Goal: Task Accomplishment & Management: Manage account settings

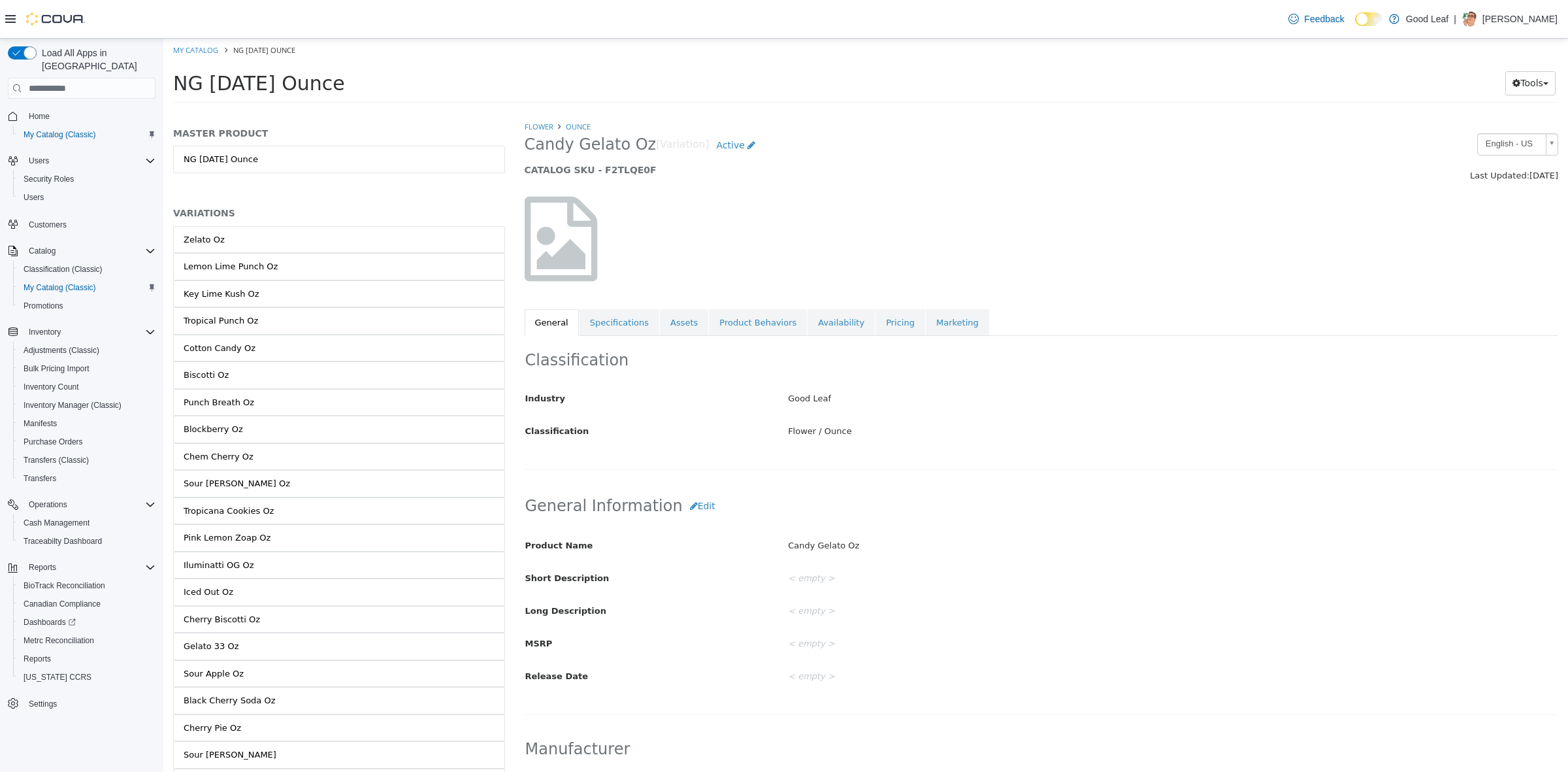
scroll to position [327, 0]
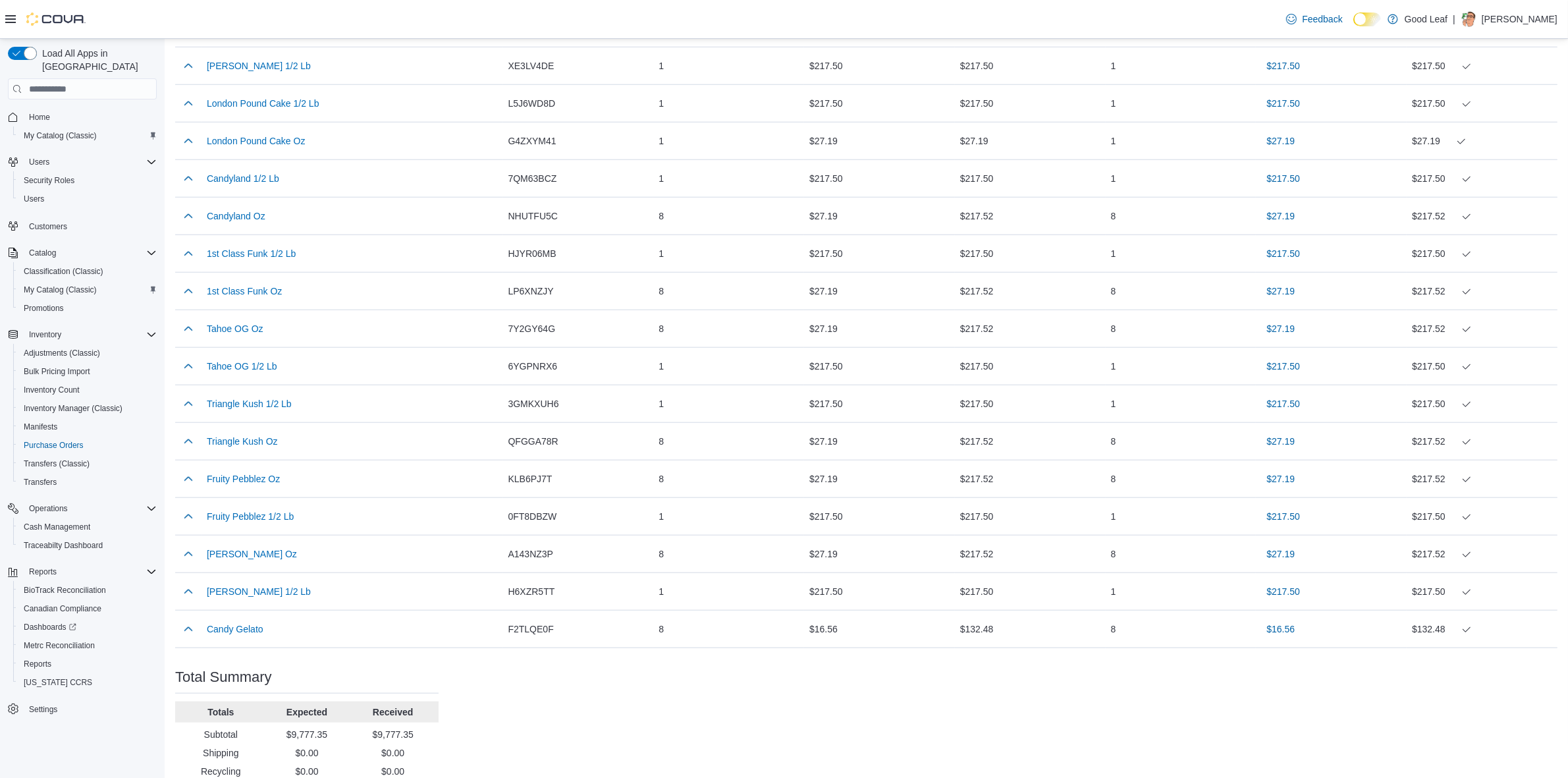
scroll to position [1647, 0]
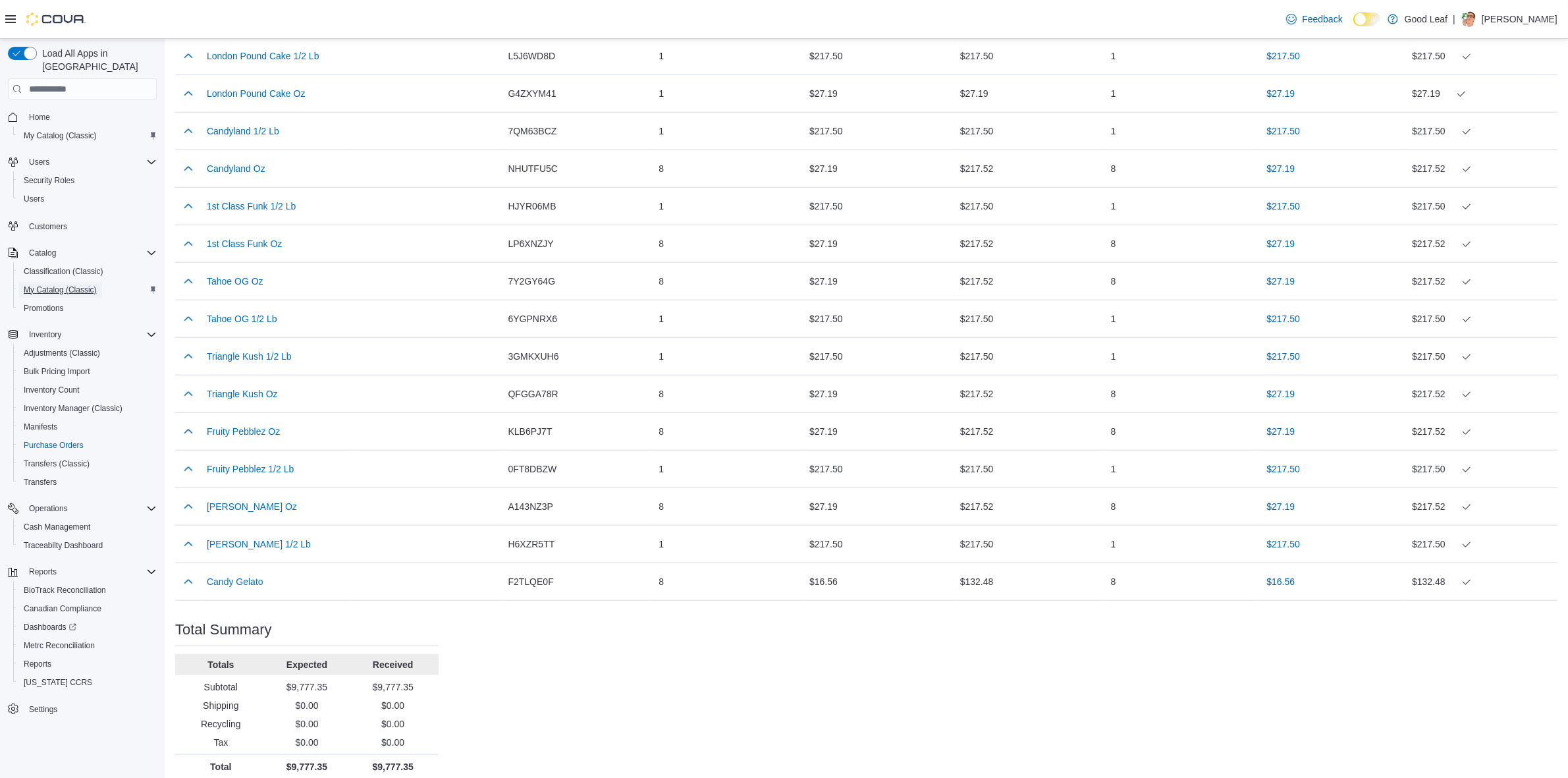
click at [48, 284] on span "My Catalog (Classic)" at bounding box center [61, 289] width 73 height 11
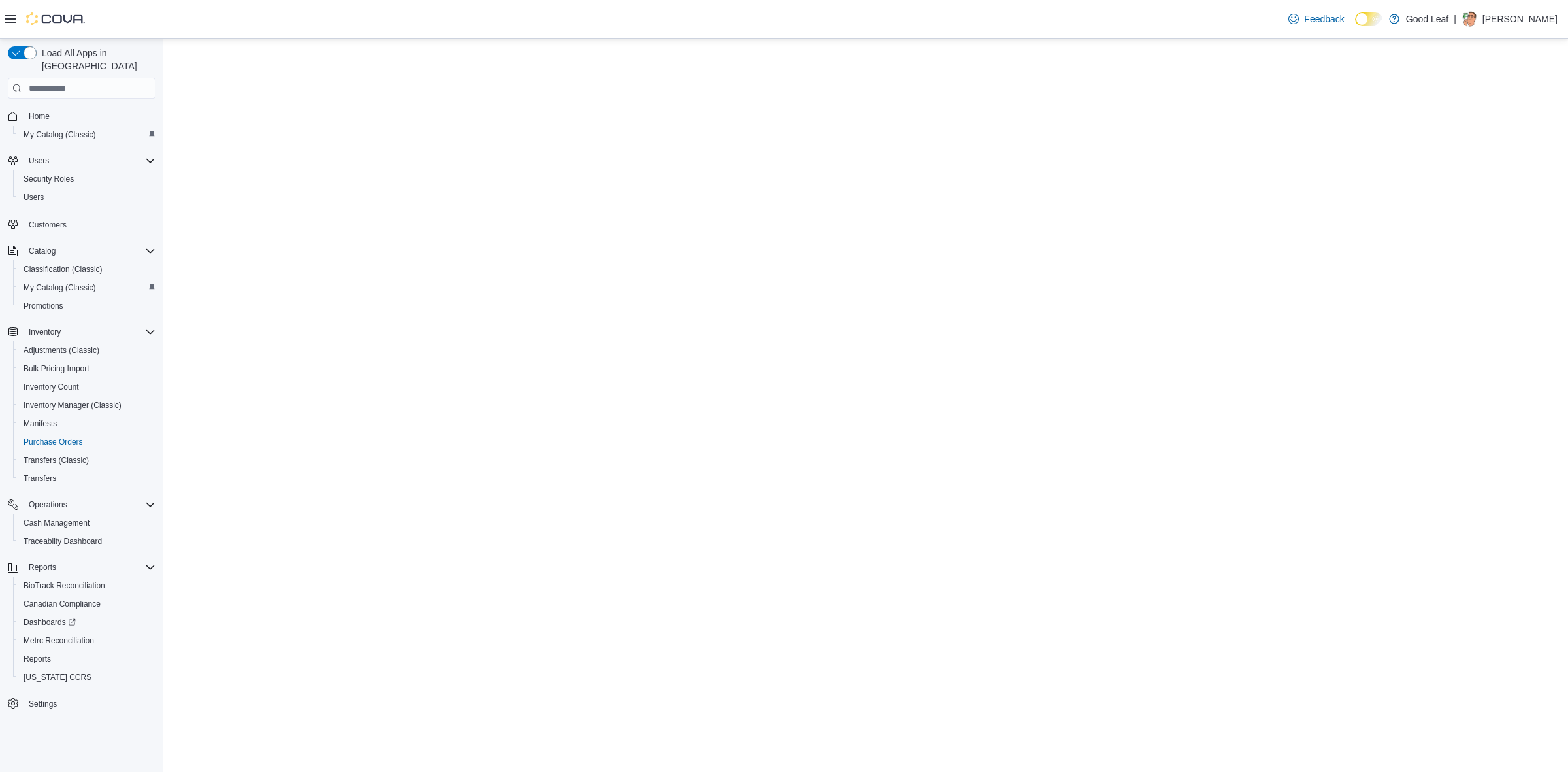
drag, startPoint x: 332, startPoint y: 118, endPoint x: 328, endPoint y: 112, distance: 7.2
click at [332, 38] on html at bounding box center [865, 38] width 1404 height 0
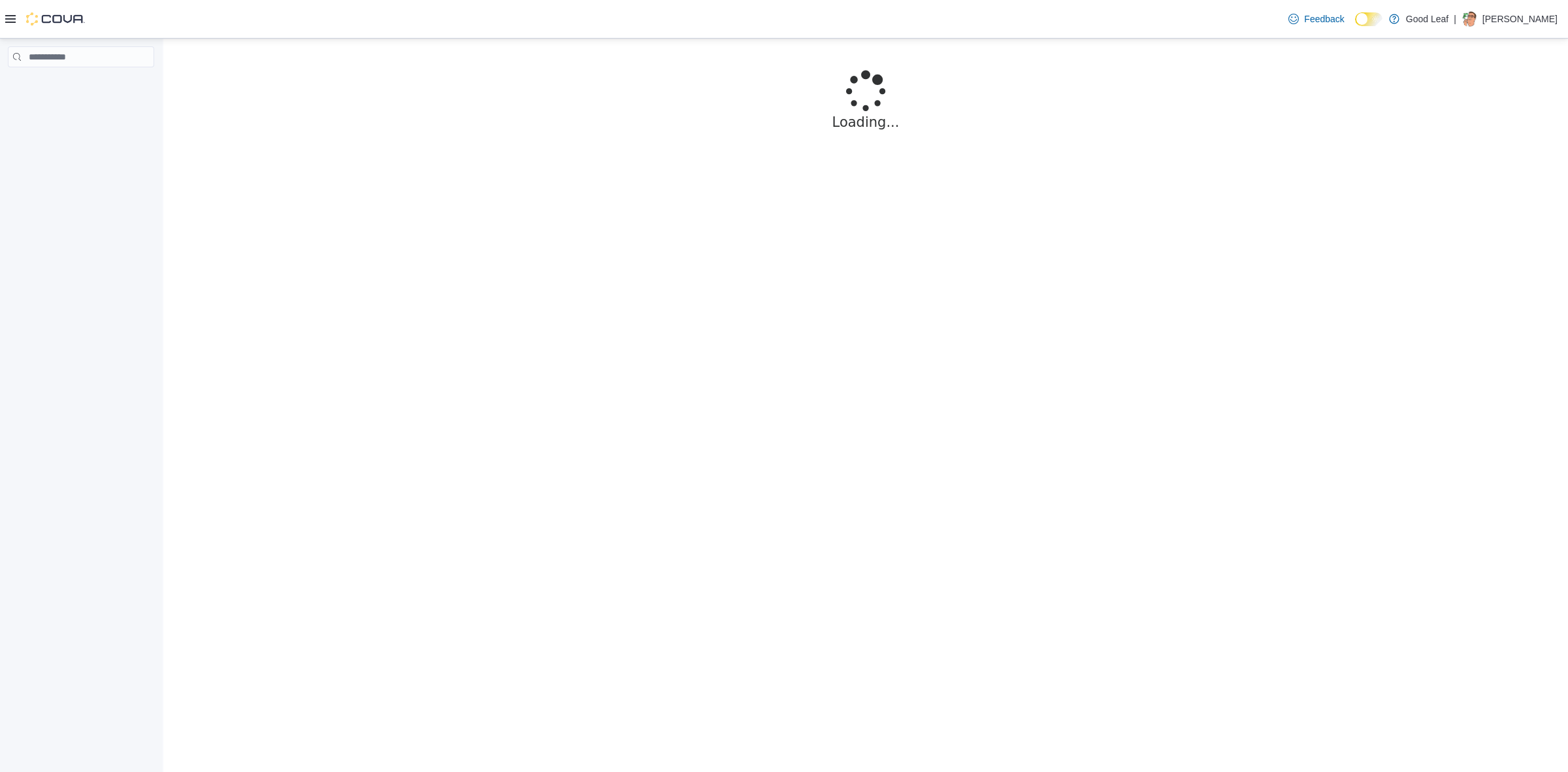
click at [315, 194] on html "Loading... Sorry, there was an issue loading this page. Please refresh. If that…" at bounding box center [865, 116] width 1404 height 156
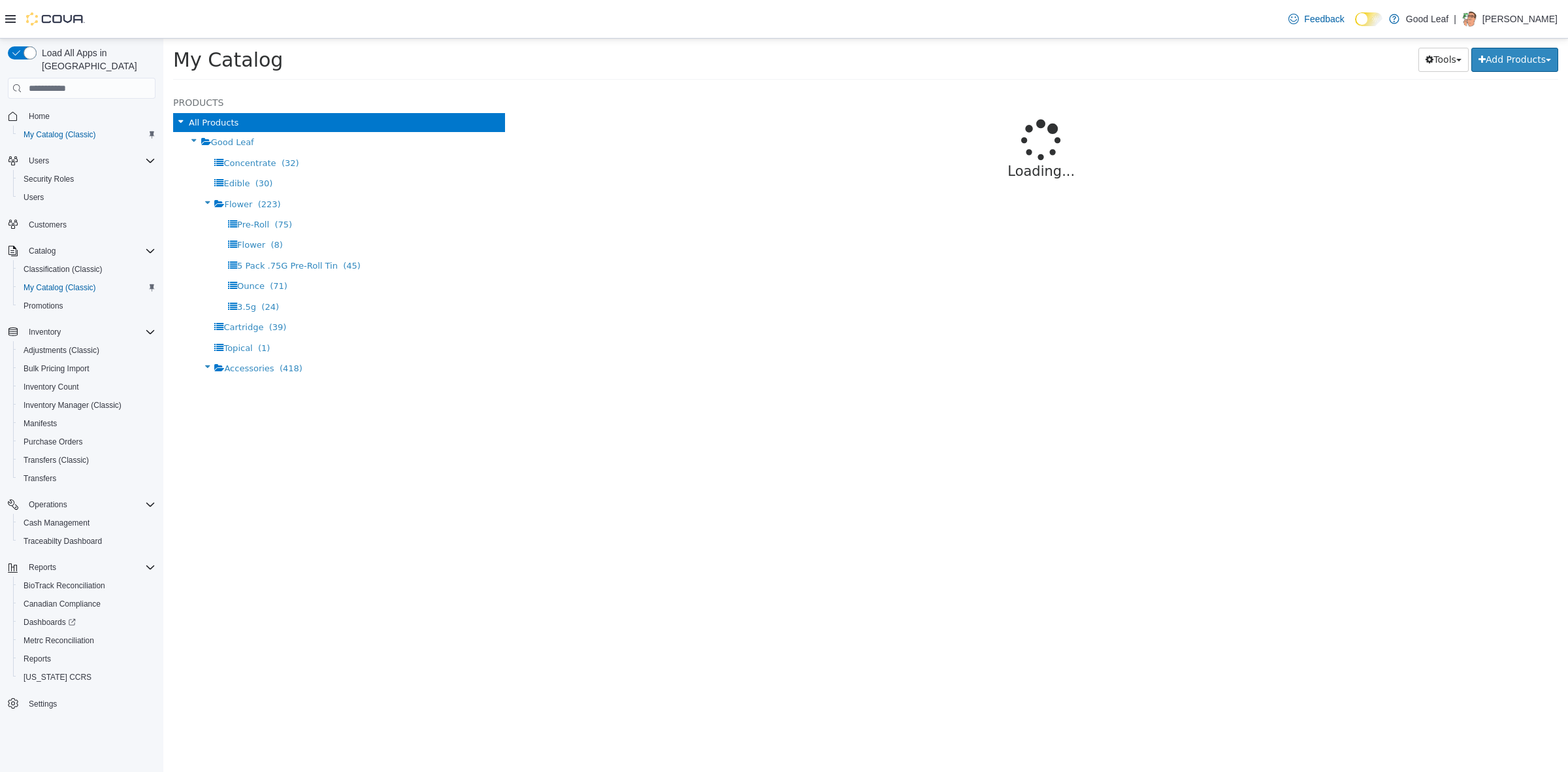
select select "**********"
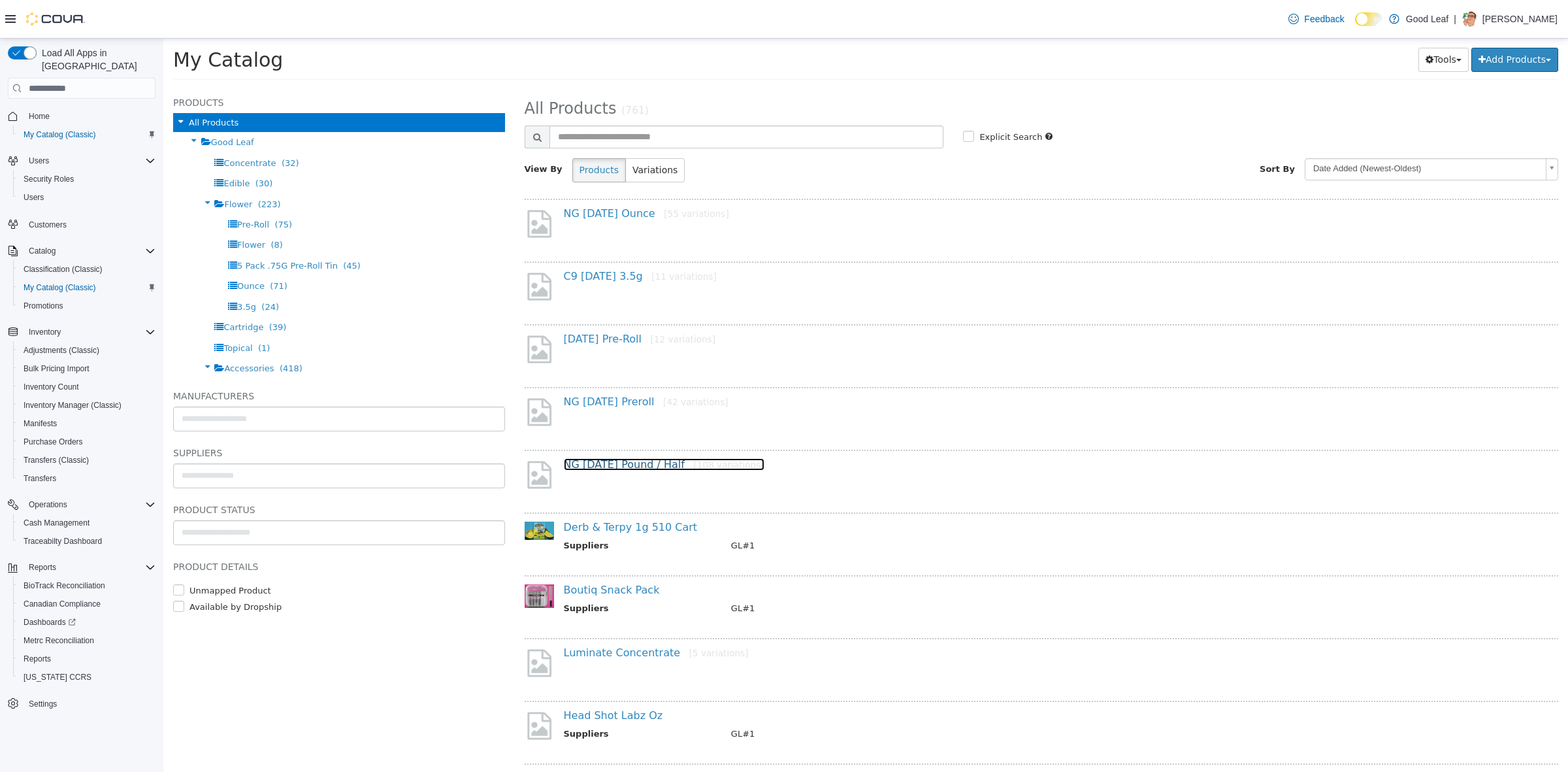
click at [612, 465] on link "NG [DATE] Pound / Half [108 variations]" at bounding box center [664, 464] width 201 height 13
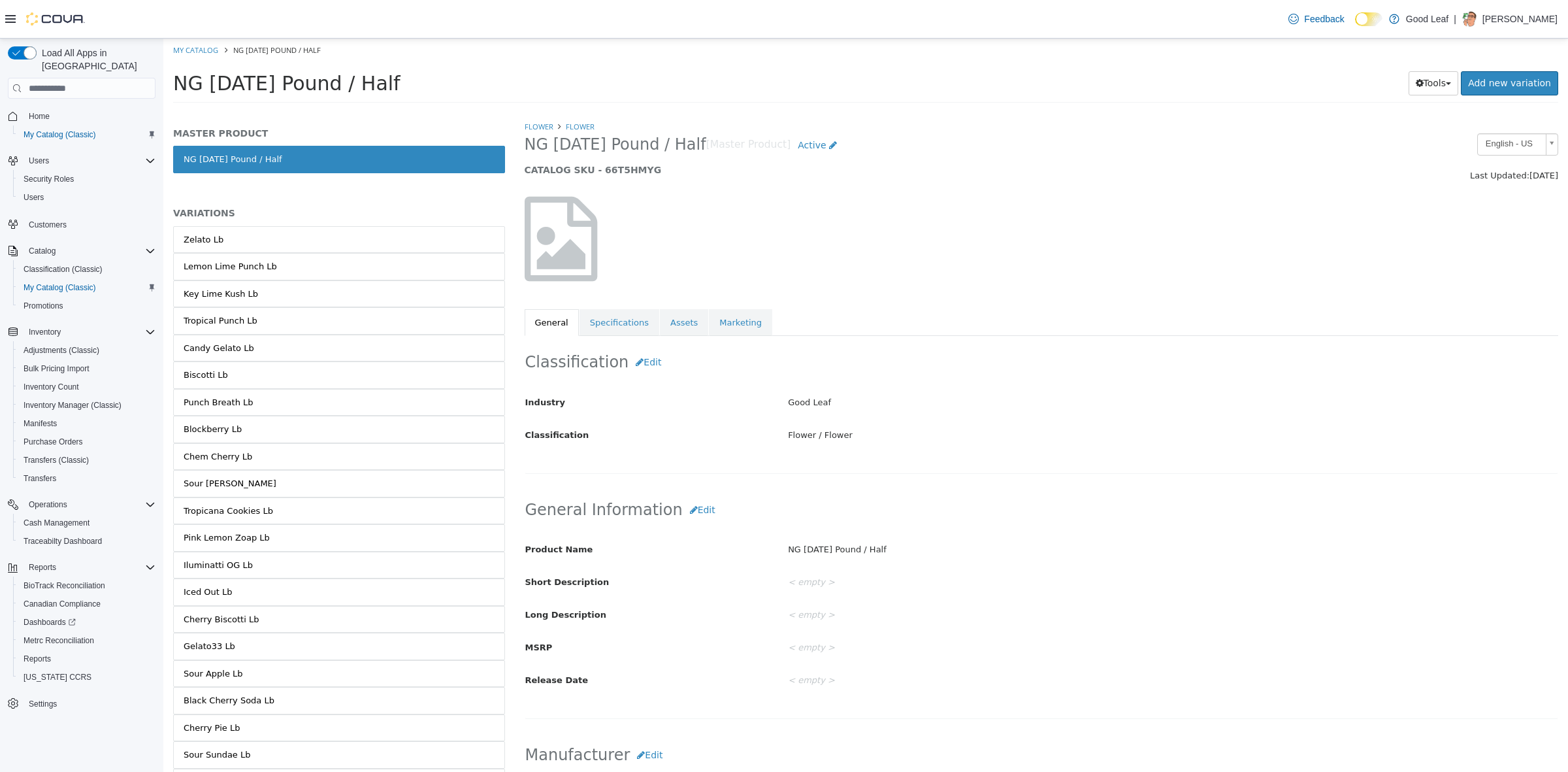
click at [337, 323] on link "Tropical Punch Lb" at bounding box center [339, 321] width 332 height 28
